Goal: Transaction & Acquisition: Purchase product/service

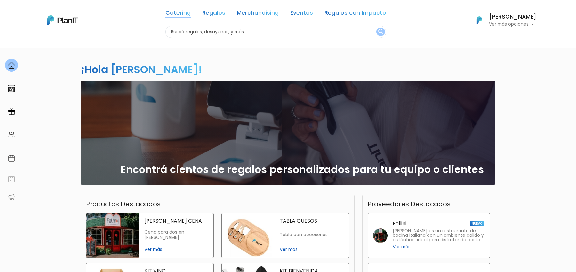
click at [178, 13] on link "Catering" at bounding box center [177, 14] width 25 height 8
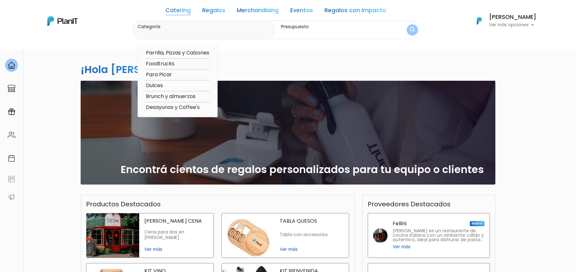
click at [175, 29] on label "Categoría" at bounding box center [206, 26] width 136 height 7
click at [175, 30] on input "Categoría" at bounding box center [206, 33] width 136 height 6
type input "nueva pocitos"
click button "submit" at bounding box center [412, 29] width 11 height 11
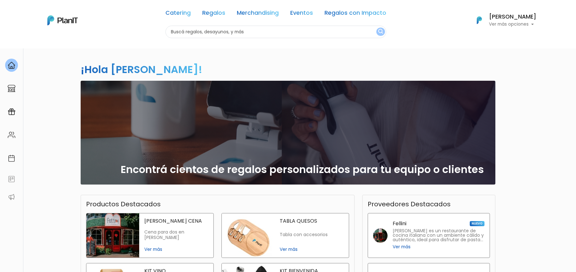
click at [196, 32] on input "text" at bounding box center [275, 32] width 221 height 12
type input "panaderia"
click at [376, 28] on button "submit" at bounding box center [380, 32] width 9 height 8
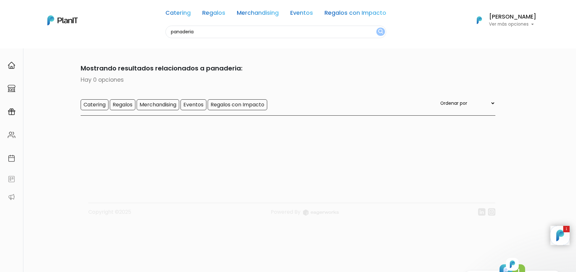
click at [225, 24] on div "Catering Regalos Merchandising Eventos Regalos con Impacto" at bounding box center [275, 14] width 221 height 23
click at [186, 17] on link "Catering" at bounding box center [177, 14] width 25 height 8
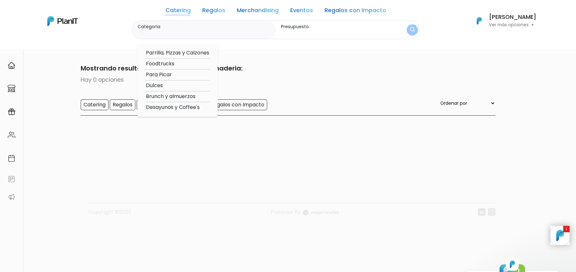
click at [168, 95] on option "Brunch y almuerzos" at bounding box center [177, 97] width 65 height 8
type input "Brunch y almuerzos"
type input "$0 - $1000"
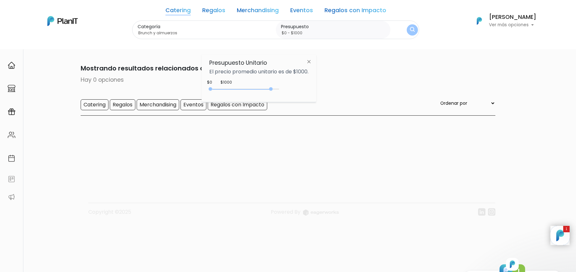
click at [273, 88] on div "0 : 4500 0 4500" at bounding box center [245, 90] width 67 height 6
click at [411, 29] on img "submit" at bounding box center [412, 29] width 6 height 7
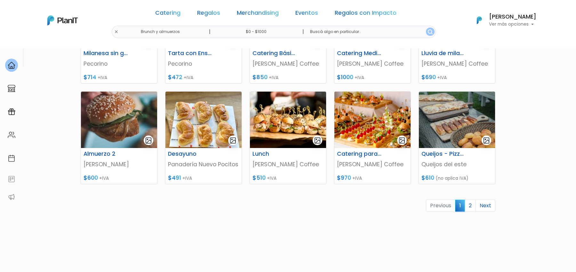
scroll to position [255, 0]
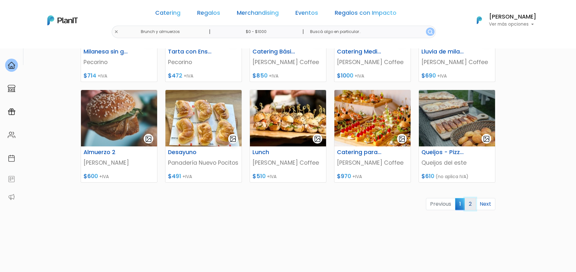
click at [473, 202] on link "2" at bounding box center [470, 204] width 11 height 12
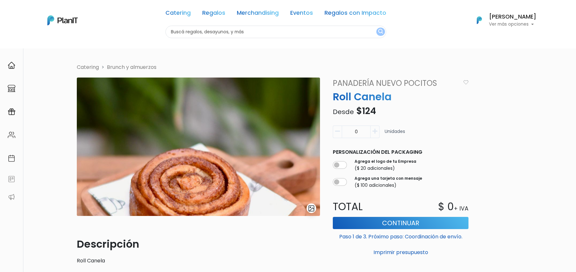
click at [365, 83] on link "Panadería Nuevo Pocitos" at bounding box center [395, 83] width 132 height 12
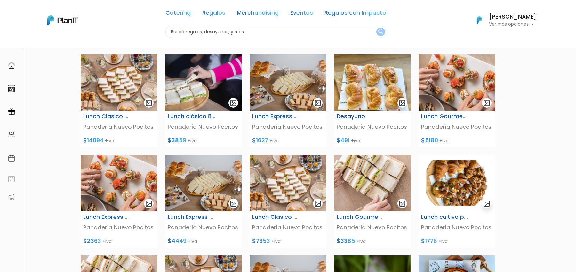
scroll to position [55, 0]
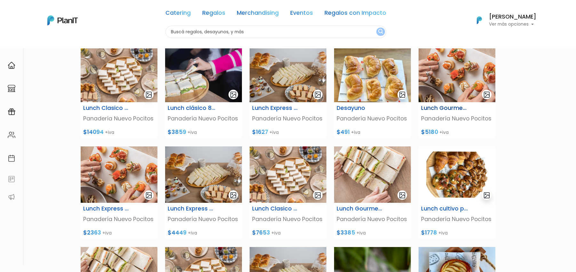
click at [453, 99] on img at bounding box center [457, 74] width 77 height 56
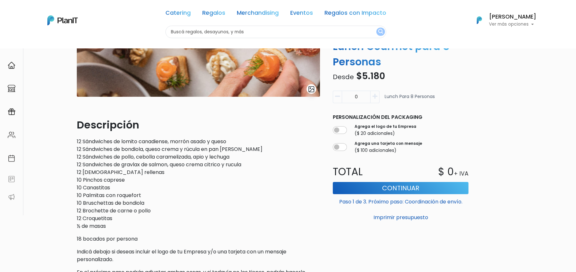
scroll to position [109, 0]
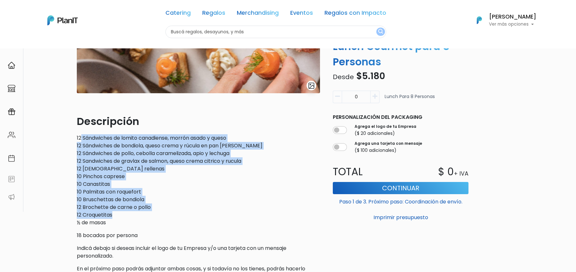
drag, startPoint x: 82, startPoint y: 139, endPoint x: 224, endPoint y: 215, distance: 161.0
click at [224, 215] on p "12 Sándwiches de lomito canadiense, morrón asado y queso 12 Sándwiches de bondi…" at bounding box center [198, 180] width 243 height 92
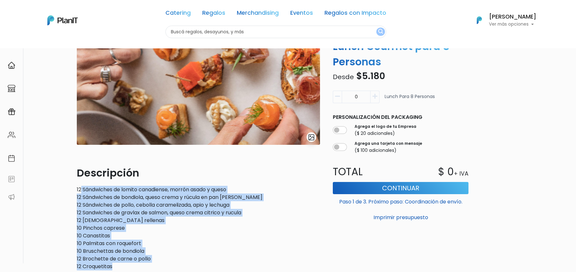
scroll to position [61, 0]
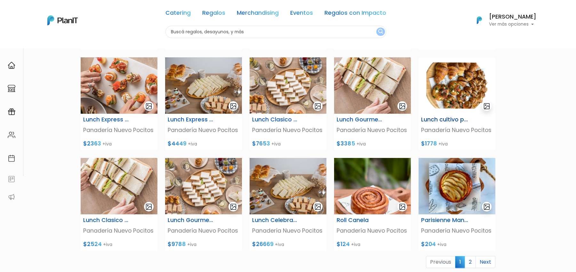
scroll to position [145, 0]
click at [464, 97] on img at bounding box center [457, 85] width 77 height 56
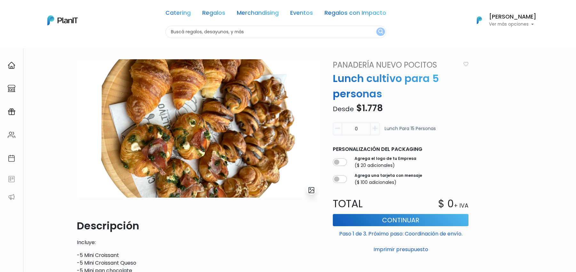
scroll to position [3, 0]
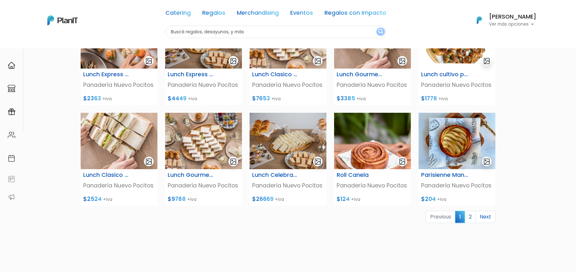
scroll to position [190, 0]
click at [202, 139] on img at bounding box center [203, 140] width 77 height 56
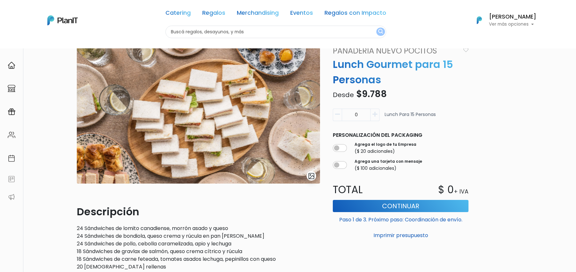
scroll to position [21, 0]
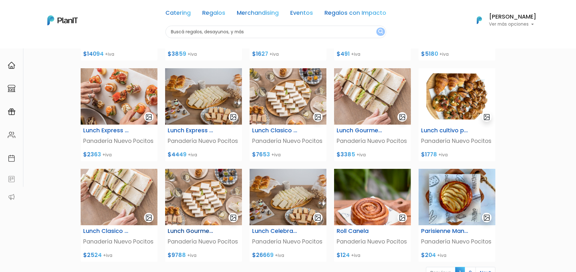
scroll to position [133, 0]
click at [201, 107] on img at bounding box center [203, 97] width 77 height 56
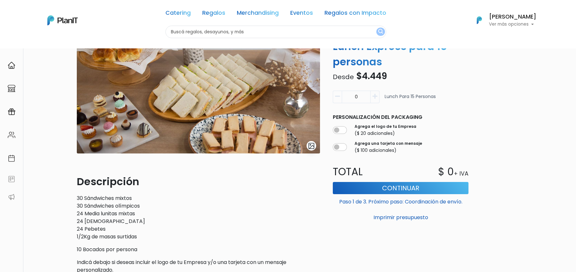
scroll to position [52, 0]
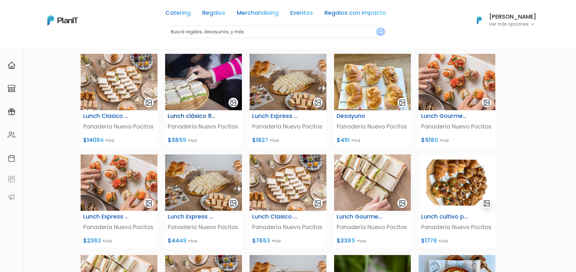
scroll to position [42, 0]
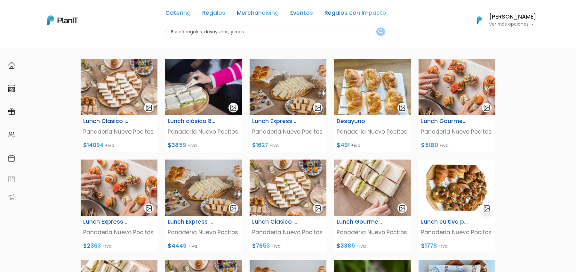
click at [141, 106] on img at bounding box center [119, 87] width 77 height 56
click at [215, 92] on img at bounding box center [203, 87] width 77 height 56
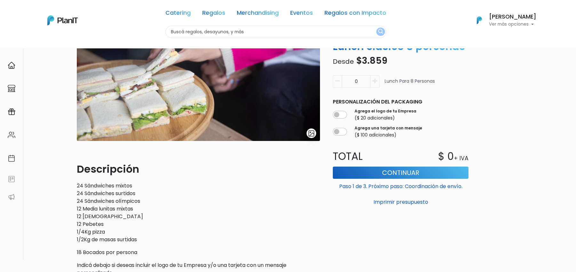
scroll to position [68, 0]
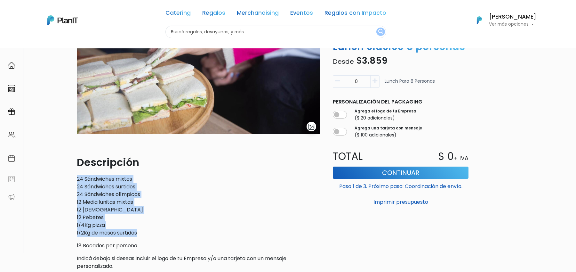
drag, startPoint x: 75, startPoint y: 179, endPoint x: 142, endPoint y: 230, distance: 84.1
click at [142, 230] on div "slide 1 of 1 Descripción 24 Sándwiches mixtos 24 Sándwiches surtidos 24 Sándwic…" at bounding box center [198, 146] width 251 height 300
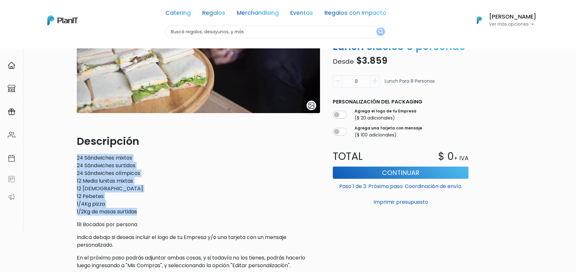
scroll to position [0, 0]
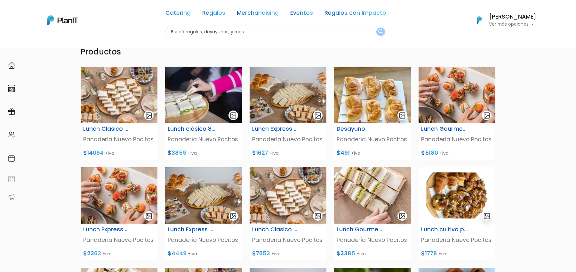
scroll to position [36, 0]
